Goal: Task Accomplishment & Management: Use online tool/utility

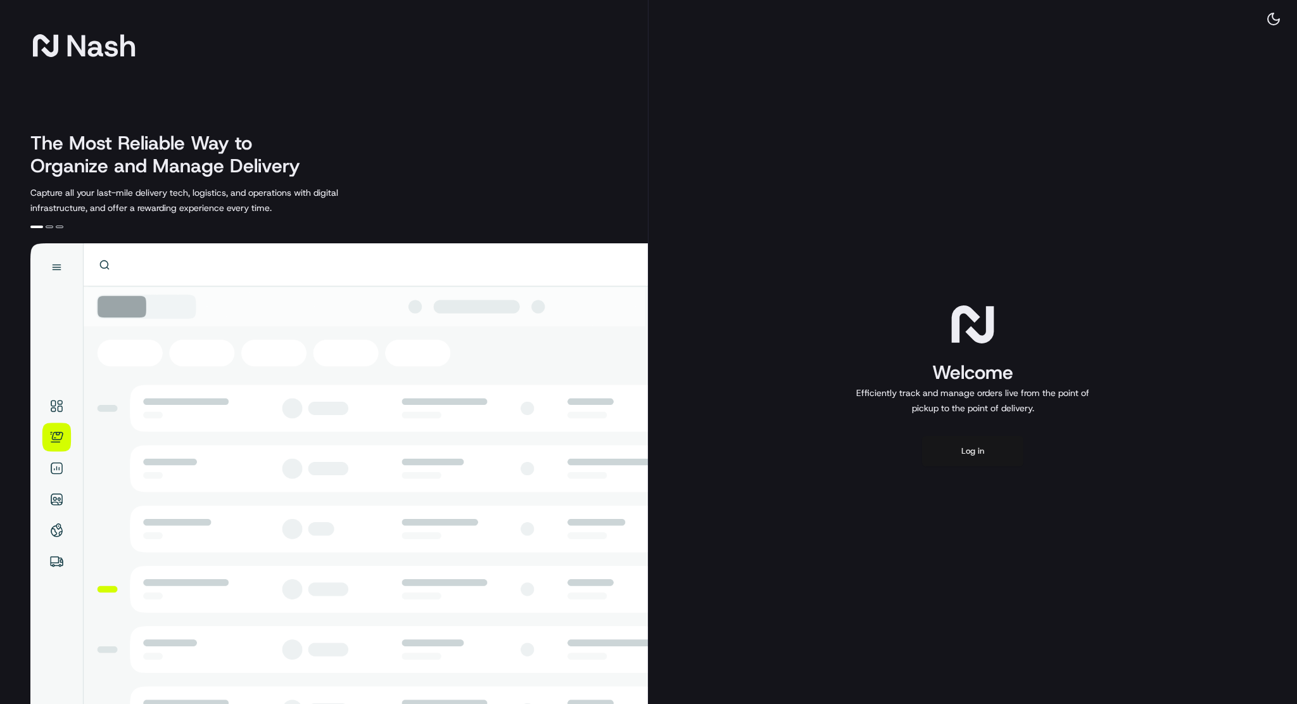
click at [963, 448] on button "Log in" at bounding box center [972, 451] width 101 height 30
